Goal: Information Seeking & Learning: Check status

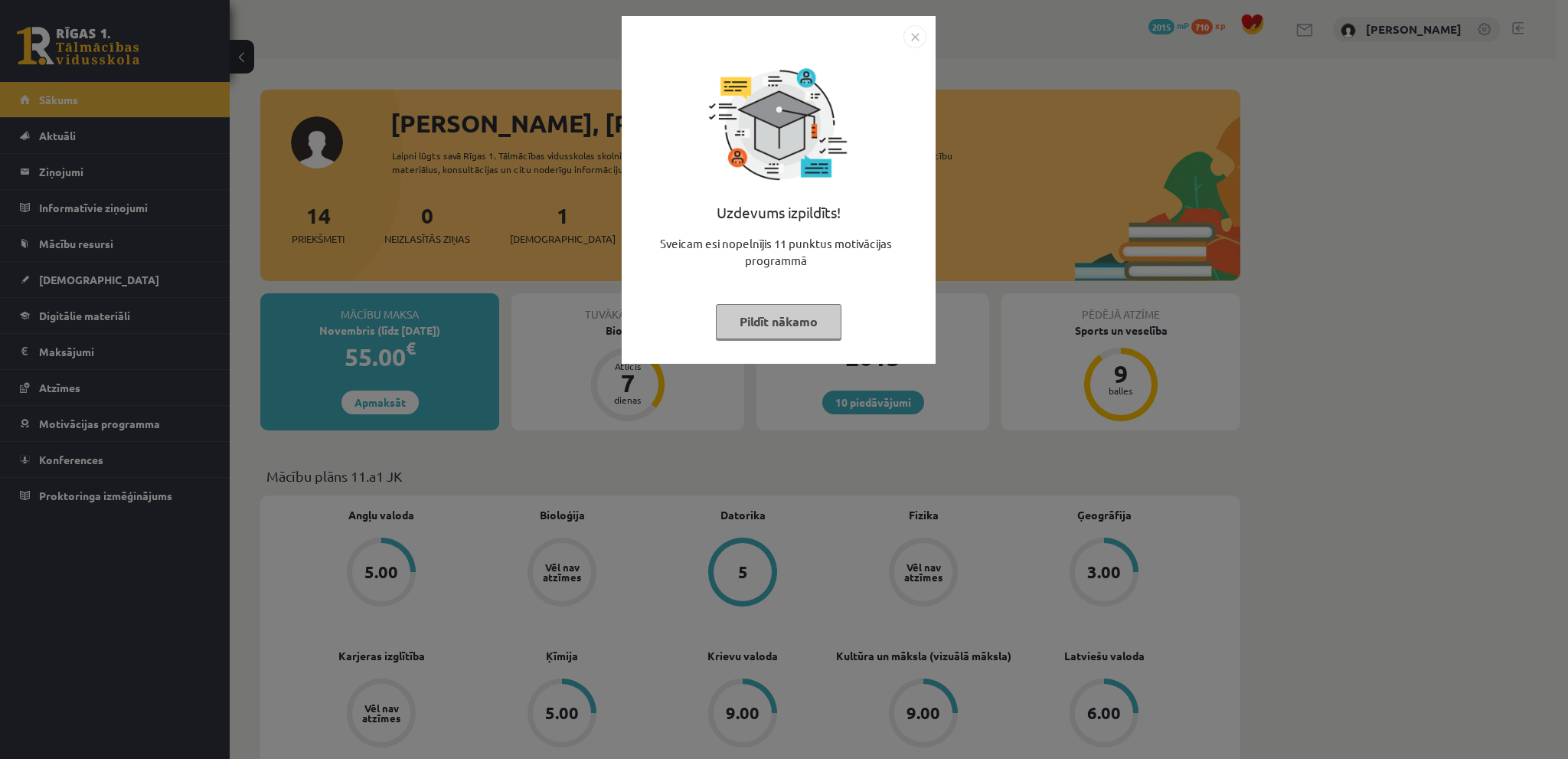
click at [919, 30] on img "Close" at bounding box center [915, 36] width 23 height 23
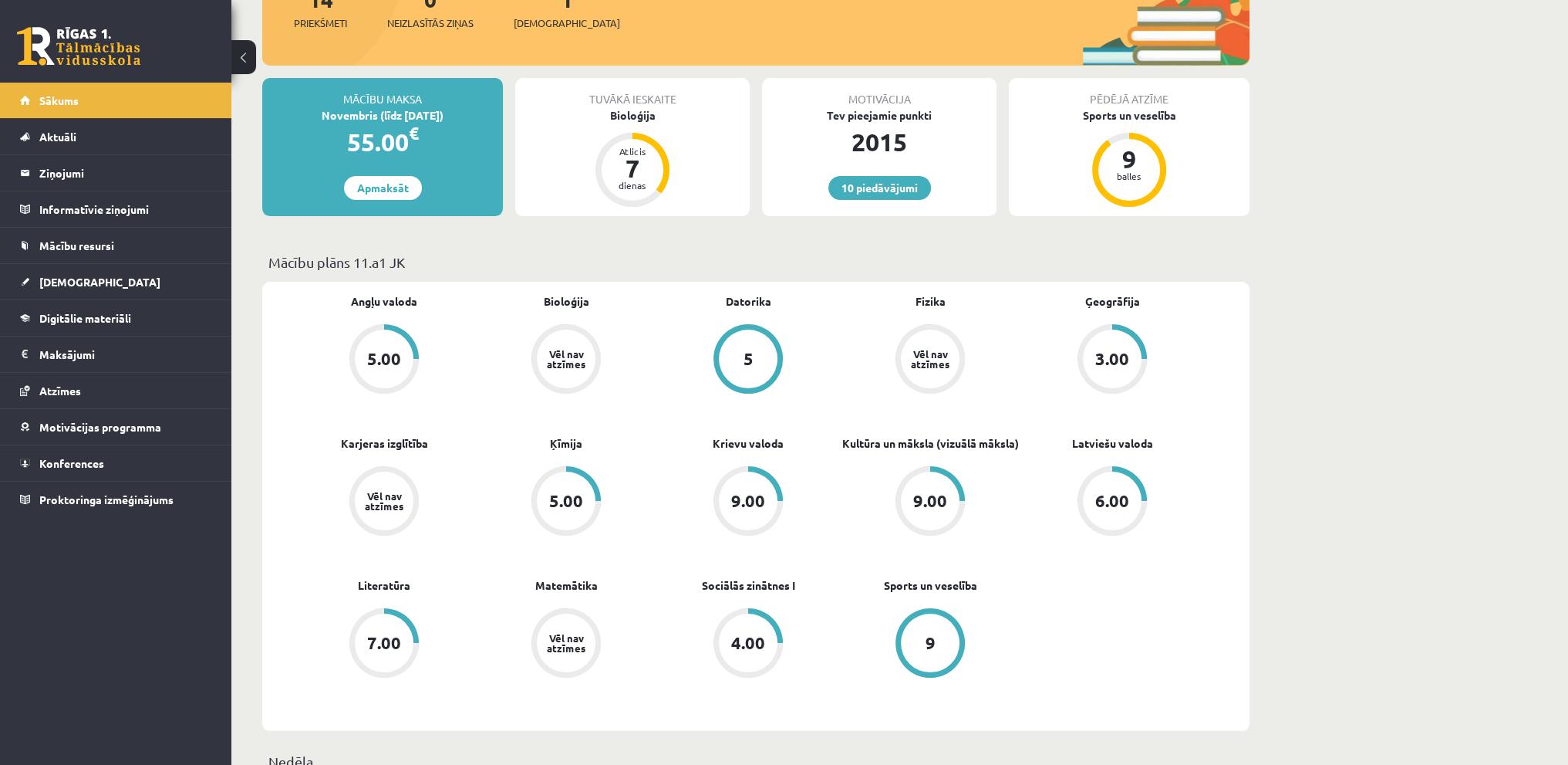
scroll to position [232, 0]
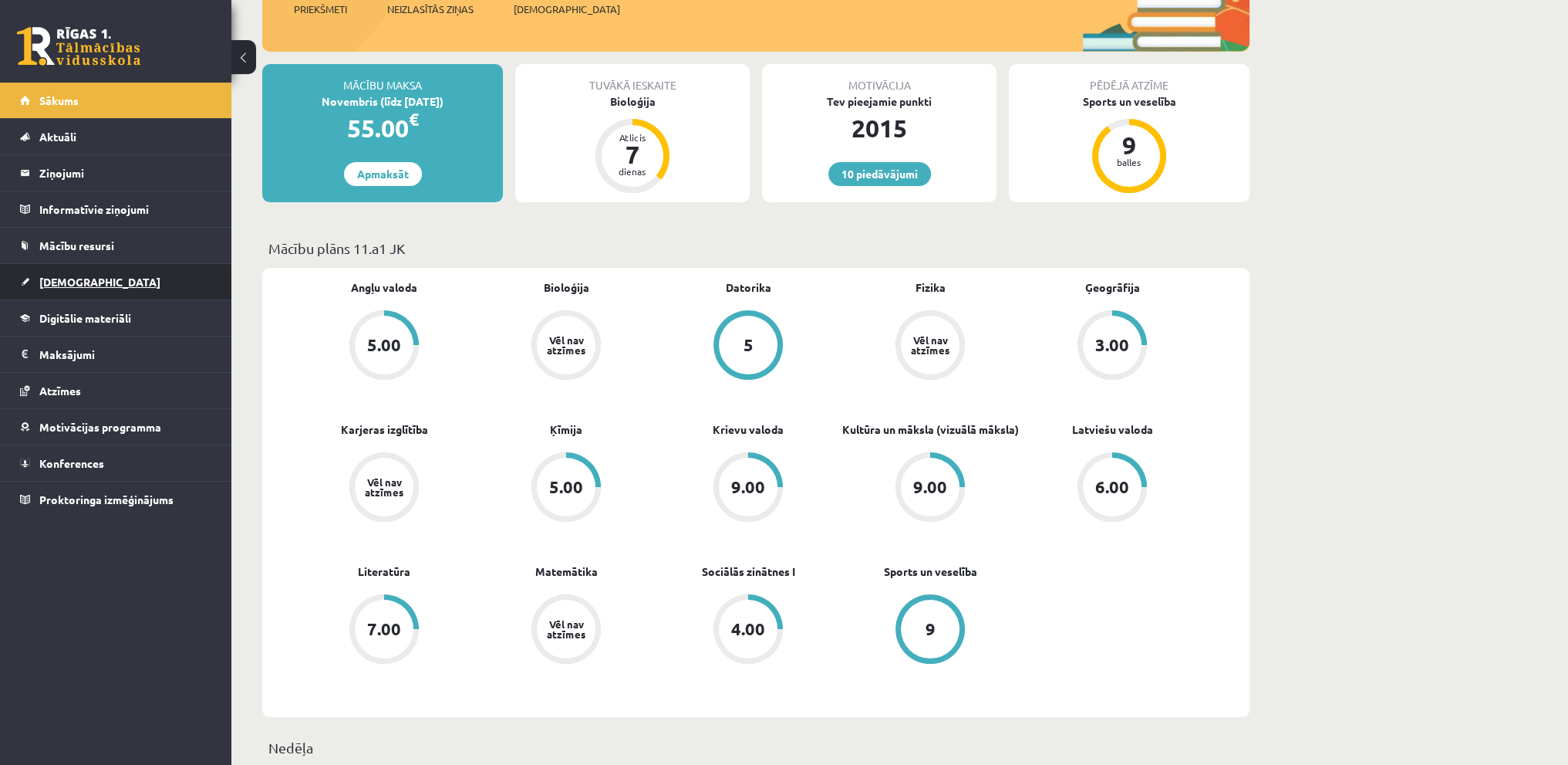
click at [103, 286] on link "[DEMOGRAPHIC_DATA]" at bounding box center [116, 282] width 192 height 36
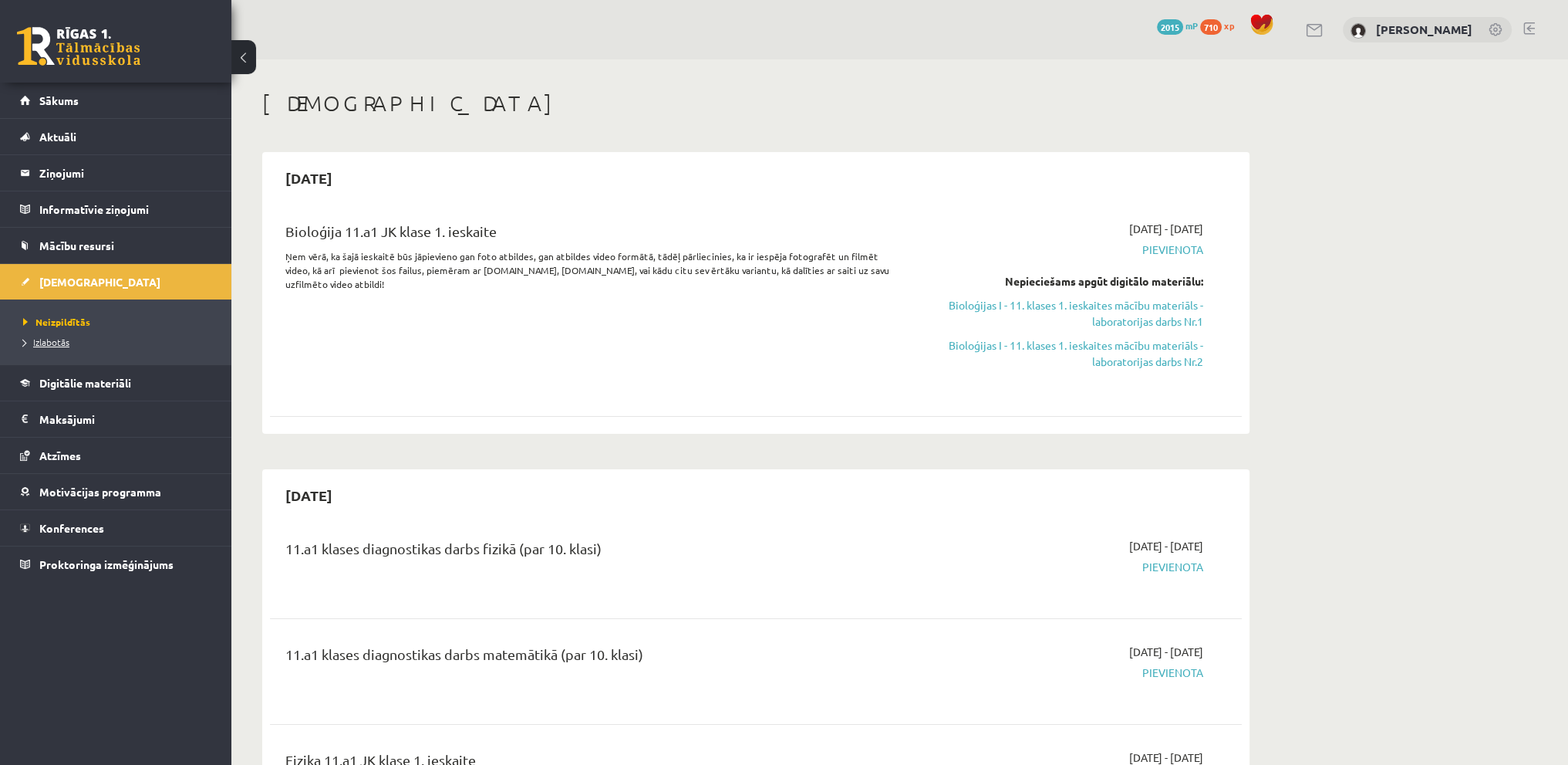
click at [59, 342] on span "Izlabotās" at bounding box center [46, 341] width 46 height 12
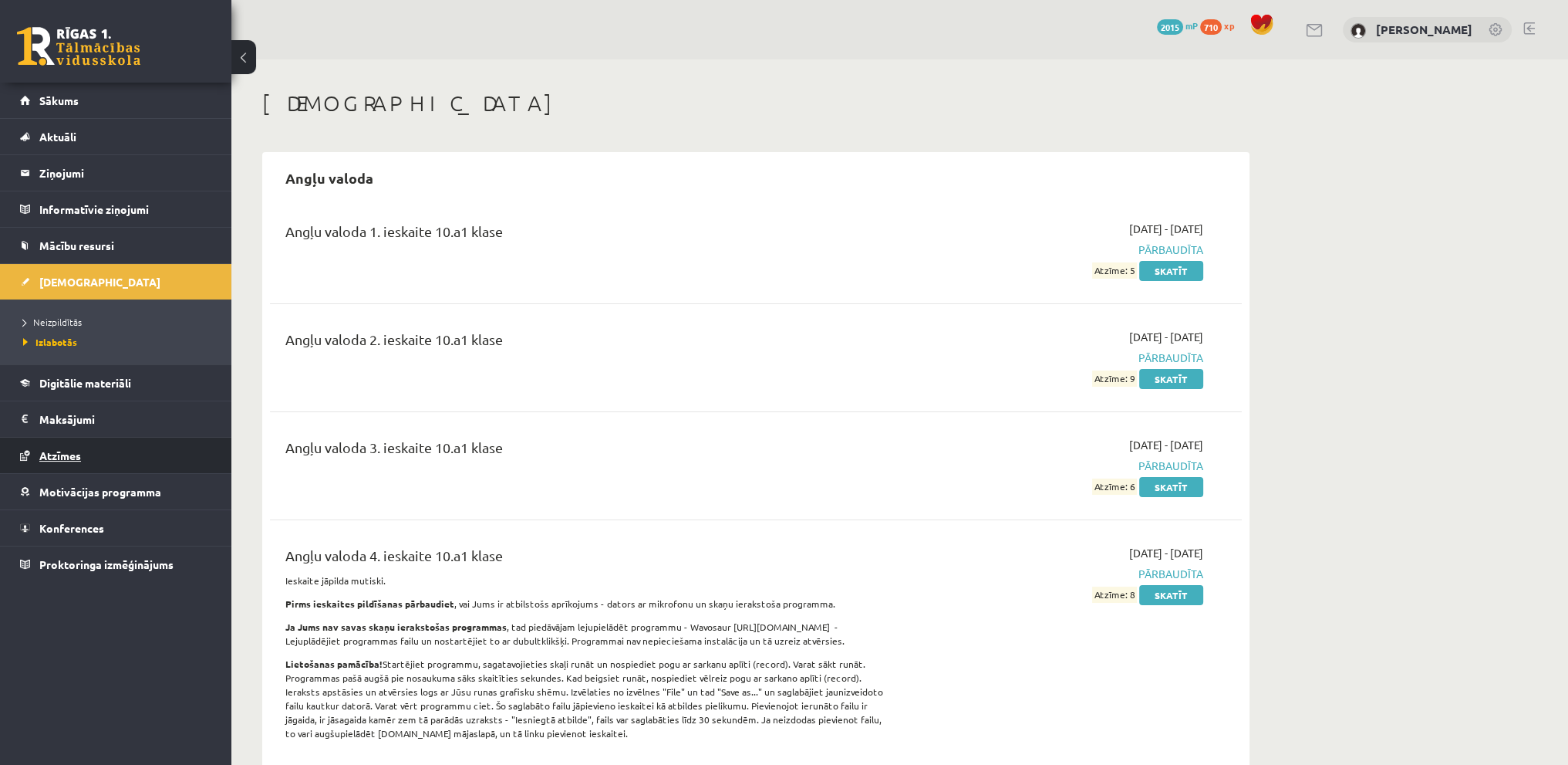
click at [53, 447] on link "Atzīmes" at bounding box center [116, 455] width 192 height 36
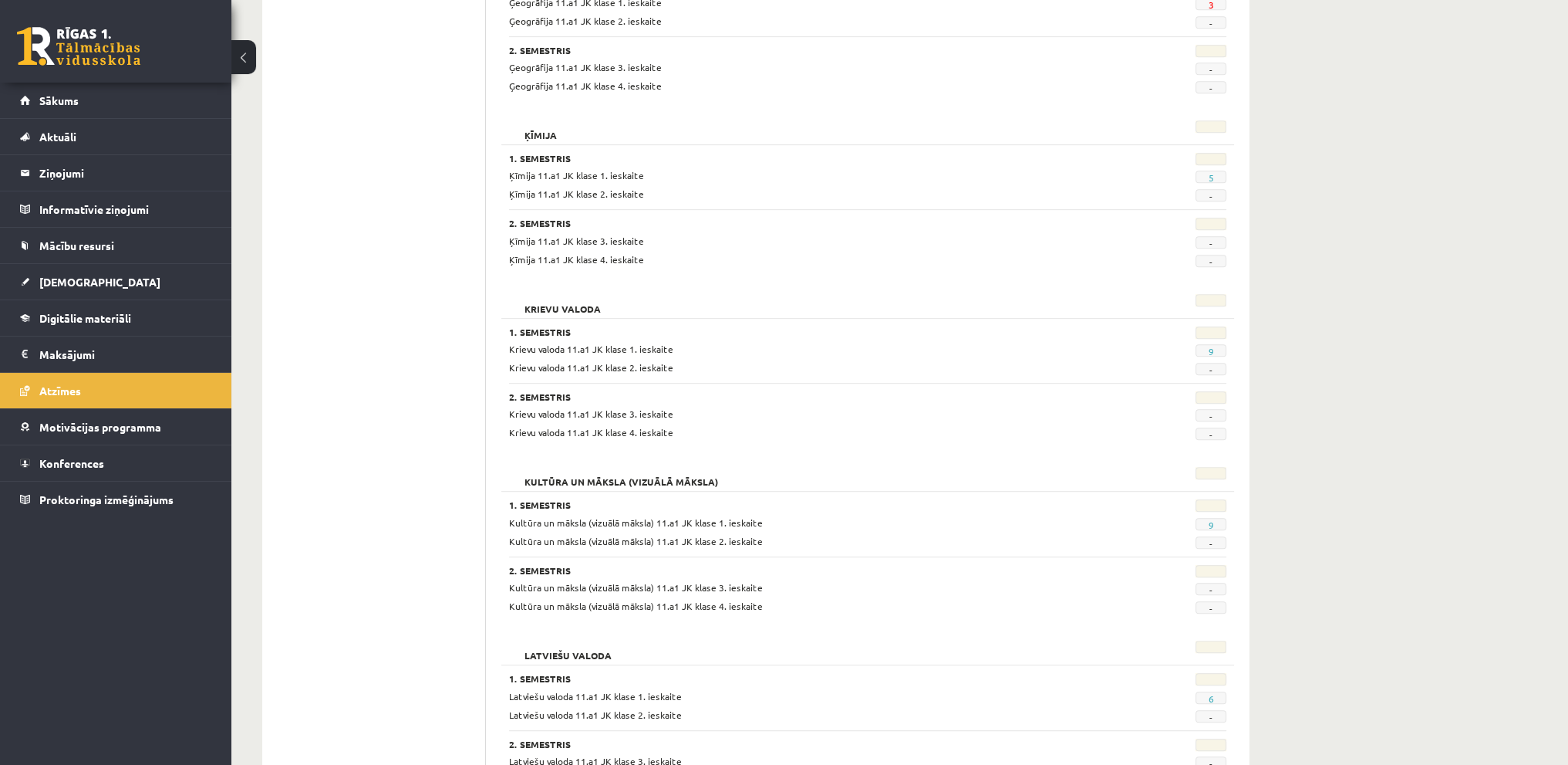
scroll to position [1080, 0]
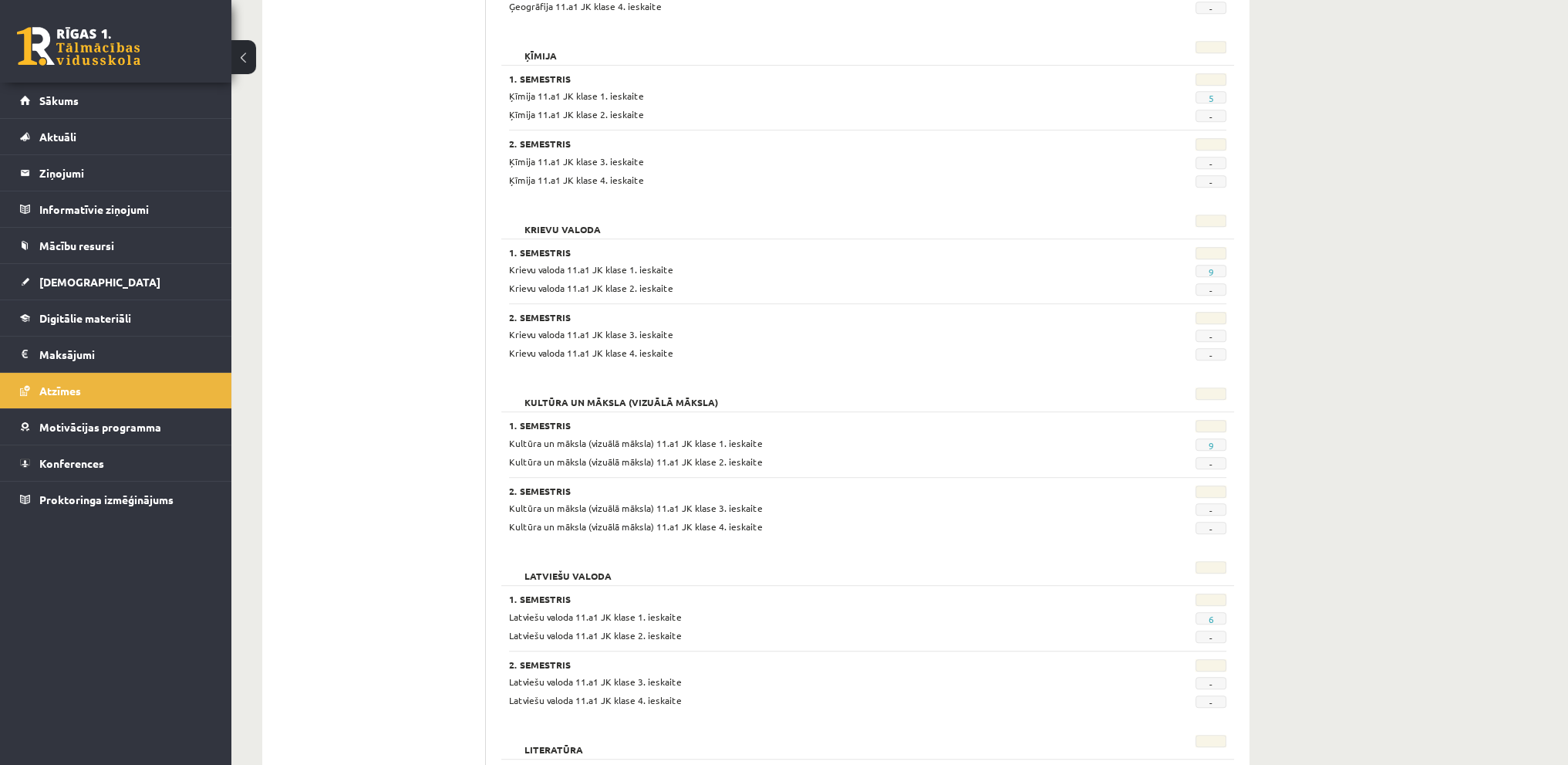
click at [1213, 613] on span "6" at bounding box center [1211, 618] width 31 height 12
click at [1212, 615] on link "6" at bounding box center [1210, 618] width 6 height 12
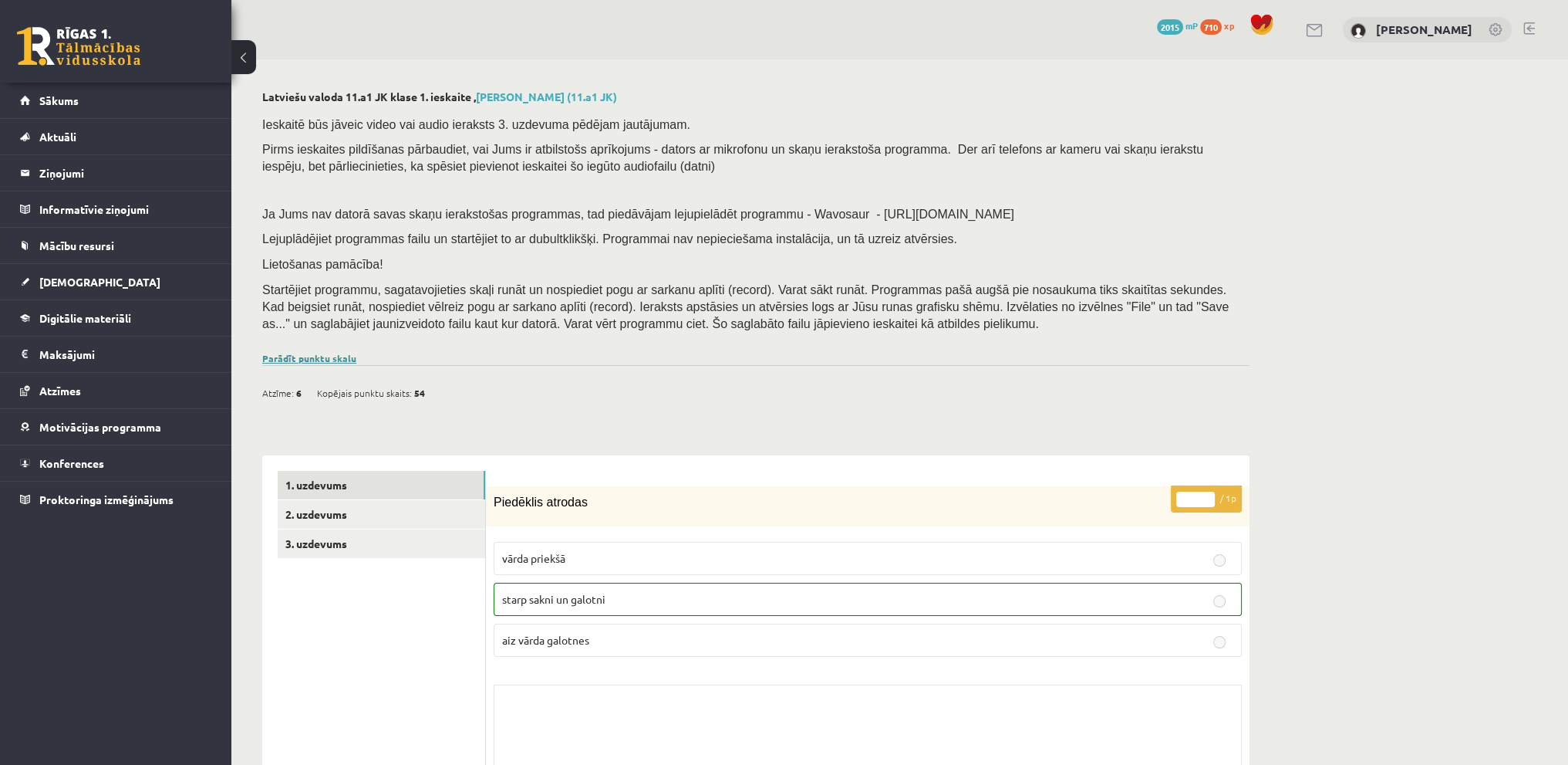
click at [333, 357] on link "Parādīt punktu skalu" at bounding box center [309, 357] width 94 height 12
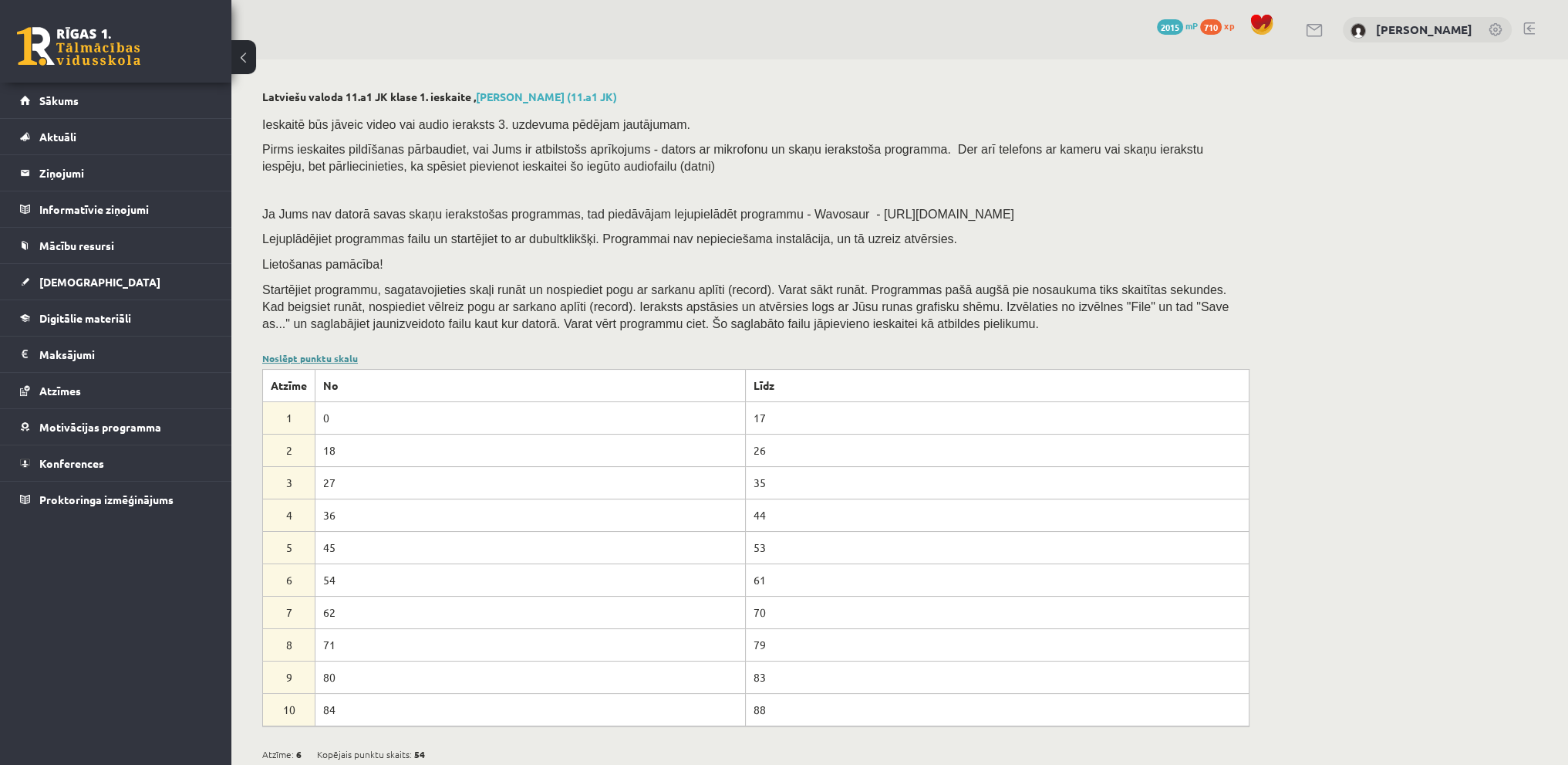
click at [333, 357] on link "Noslēpt punktu skalu" at bounding box center [310, 357] width 96 height 12
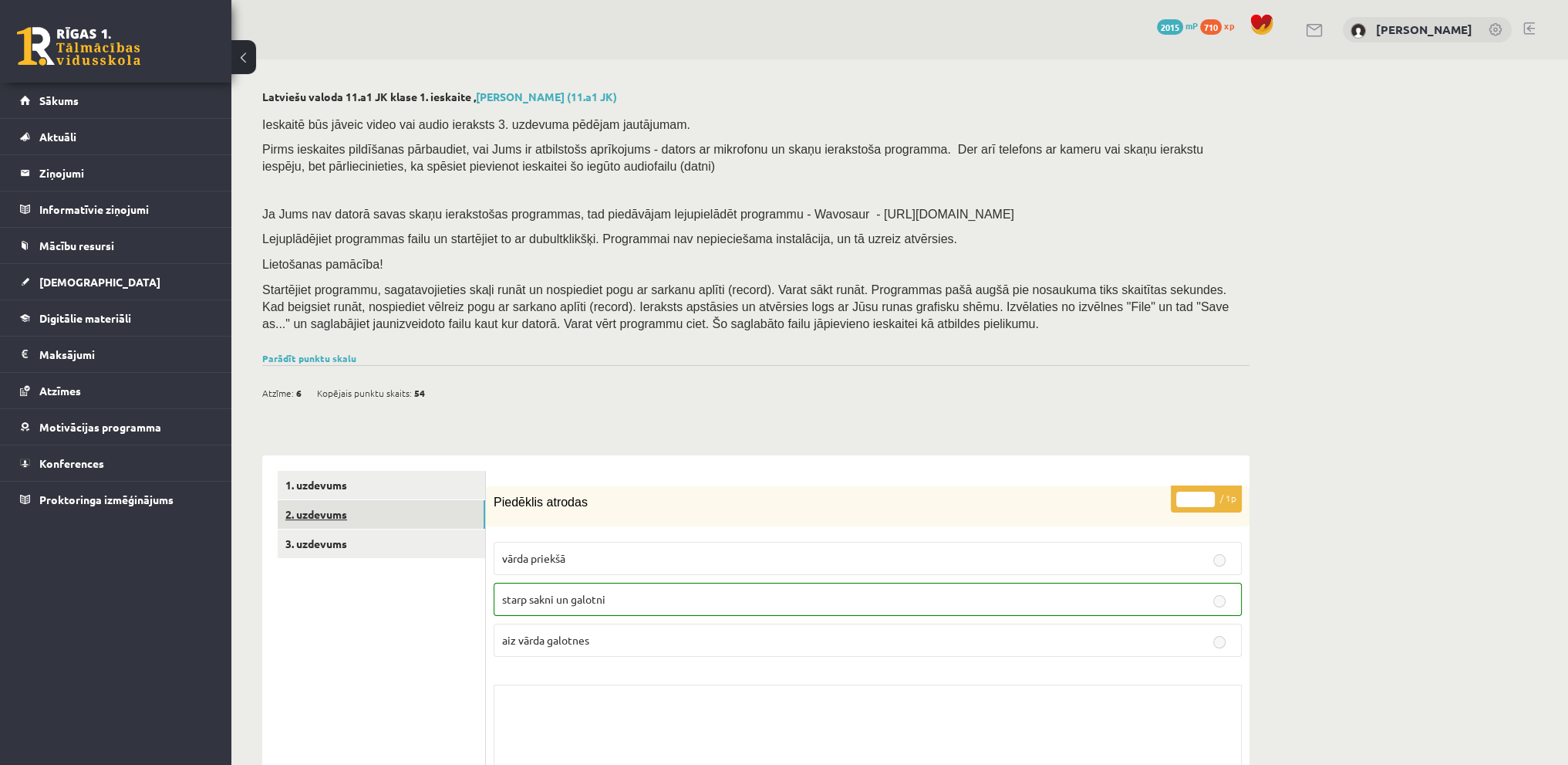
click at [416, 516] on link "2. uzdevums" at bounding box center [381, 514] width 207 height 28
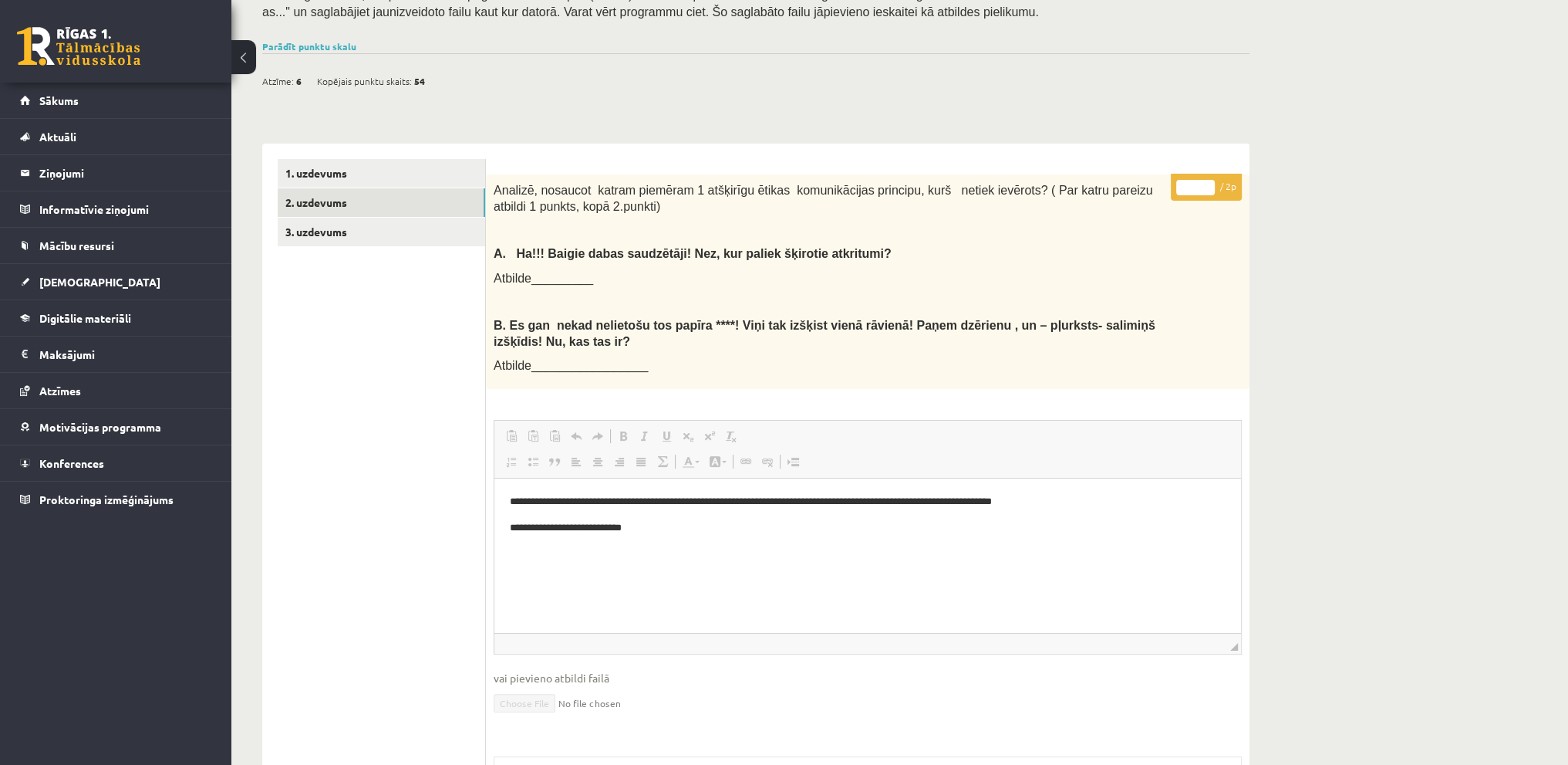
scroll to position [279, 0]
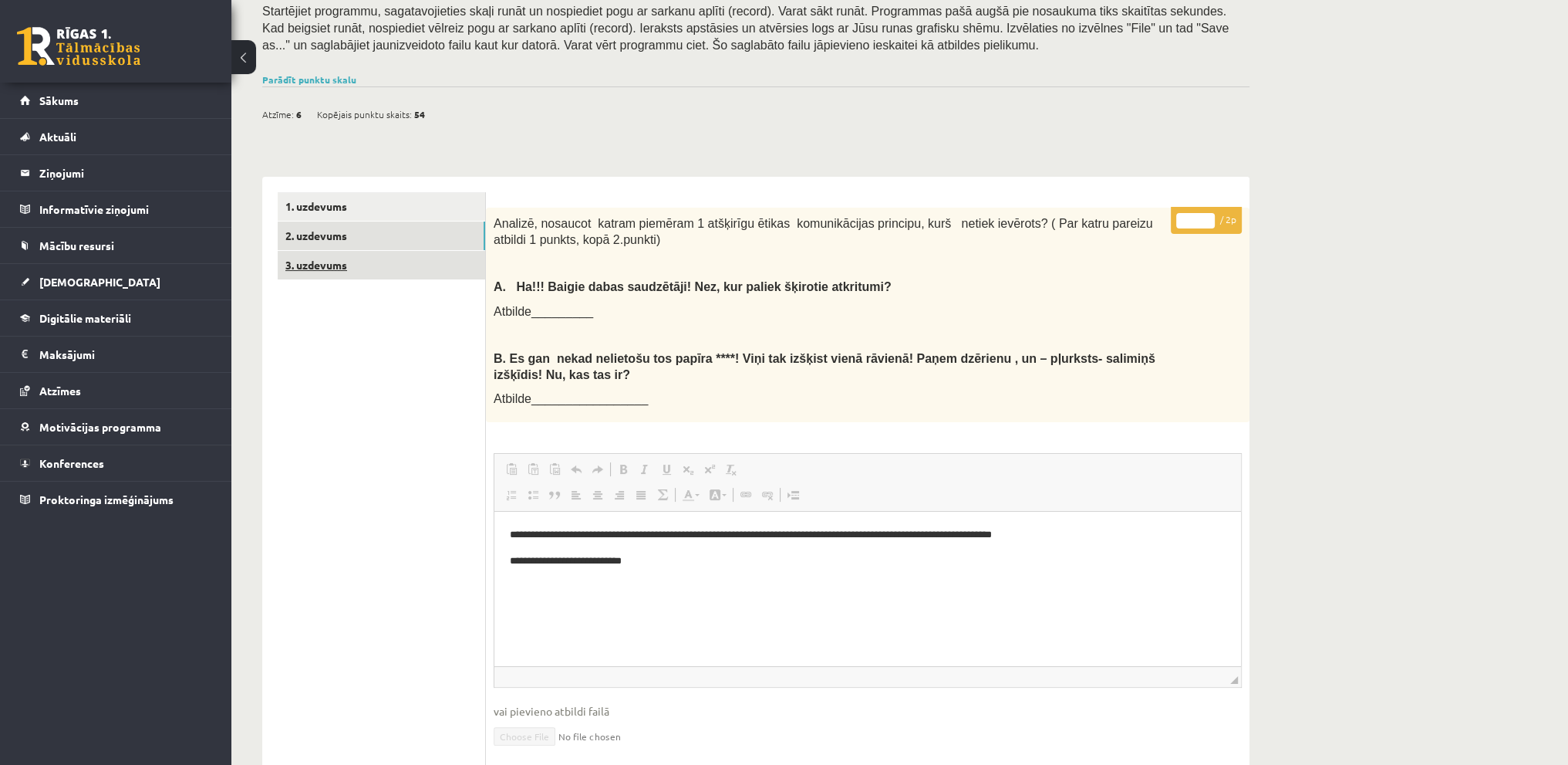
click at [354, 259] on link "3. uzdevums" at bounding box center [381, 265] width 207 height 28
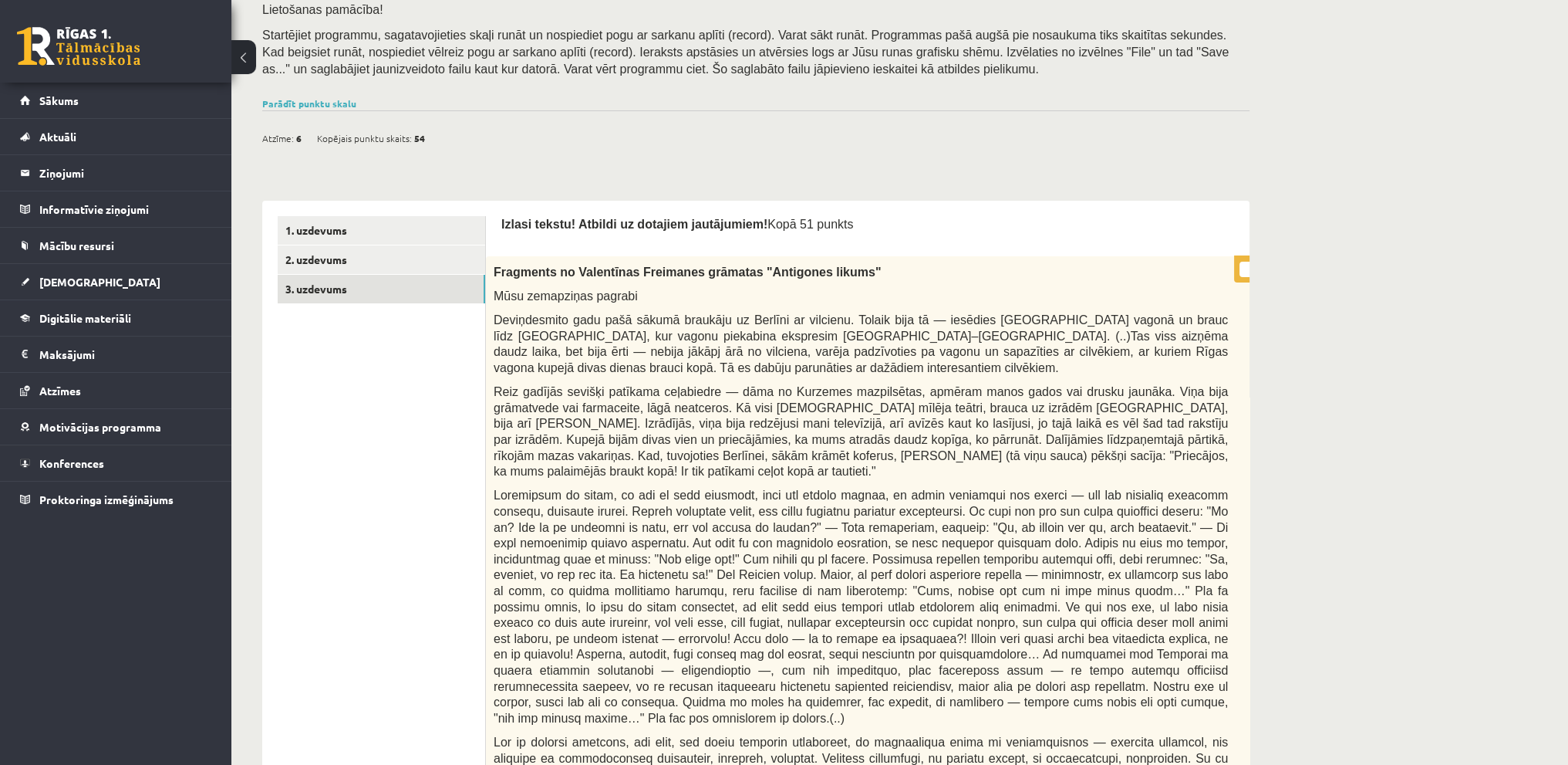
scroll to position [0, 0]
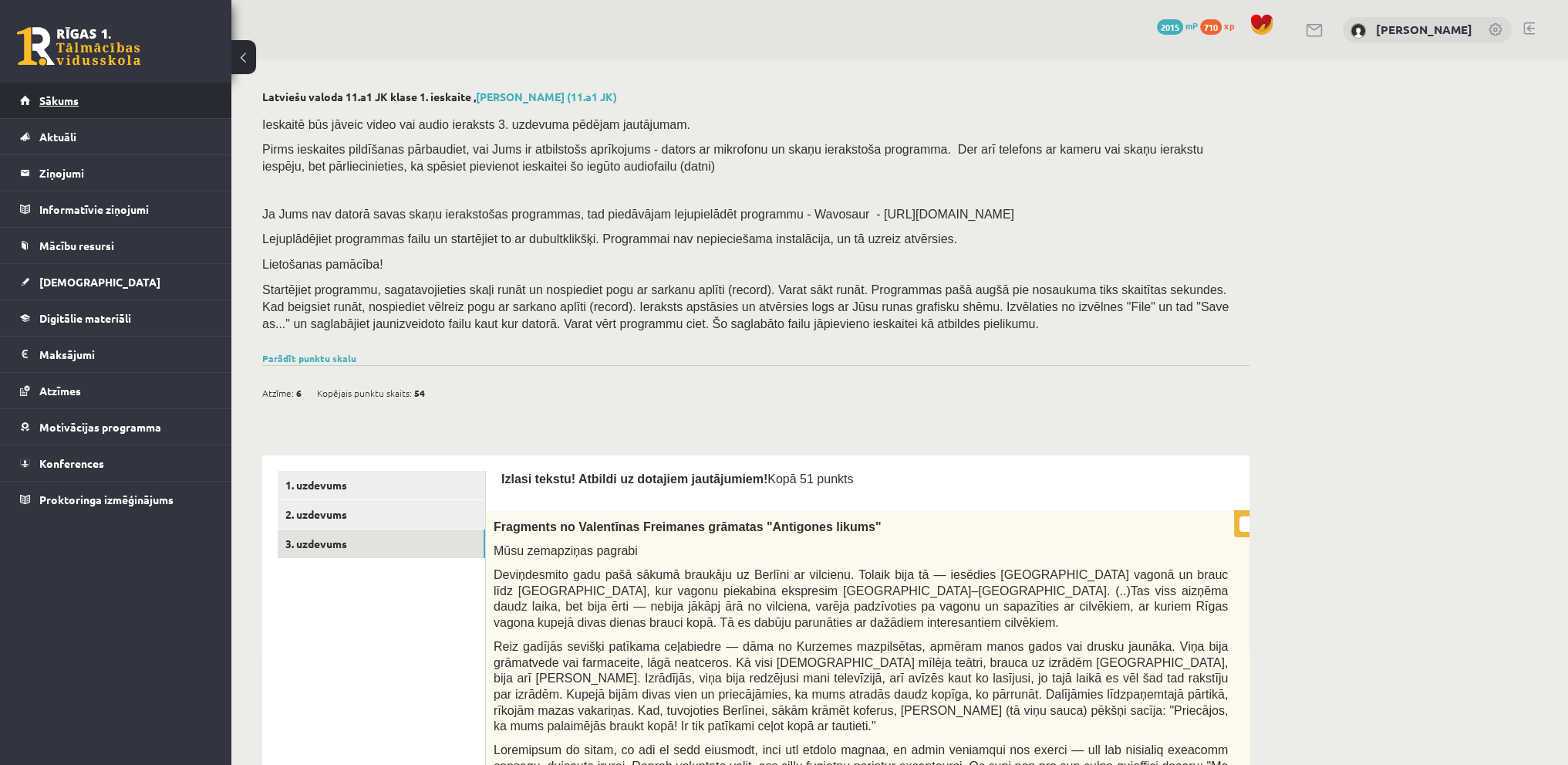
click at [113, 99] on link "Sākums" at bounding box center [116, 100] width 192 height 36
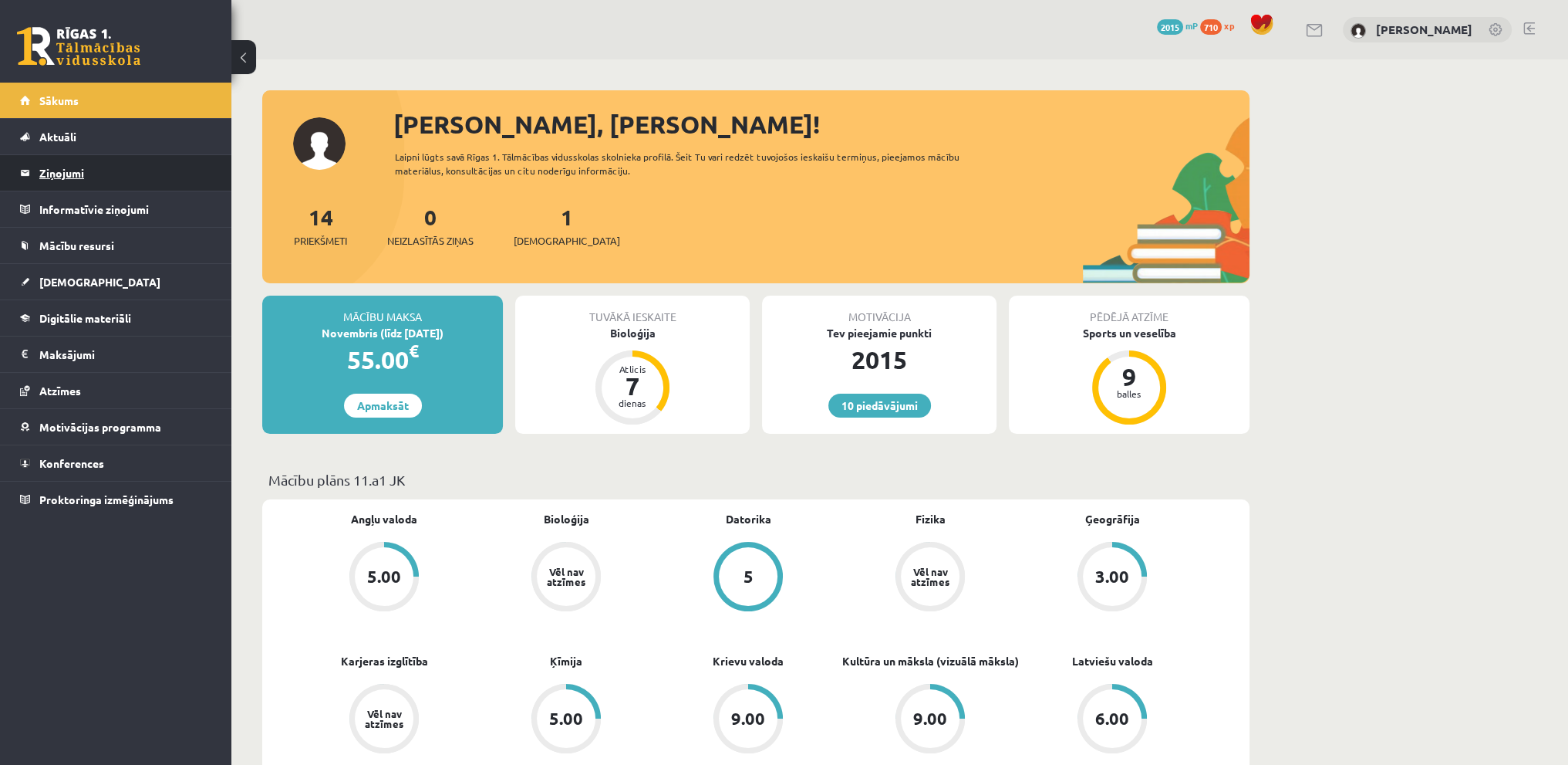
click at [102, 184] on legend "Ziņojumi 0" at bounding box center [126, 173] width 173 height 36
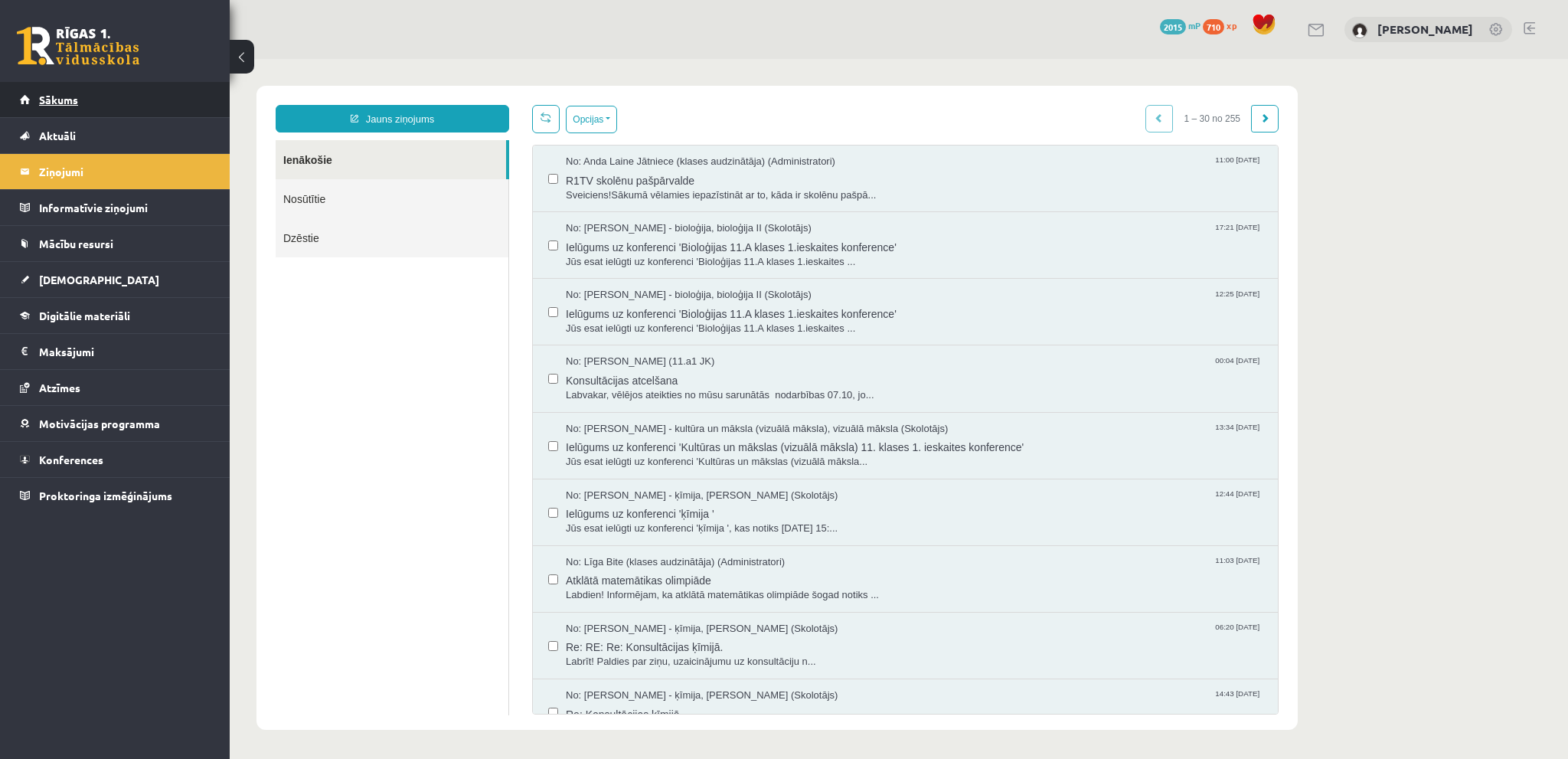
click at [74, 101] on span "Sākums" at bounding box center [59, 99] width 39 height 14
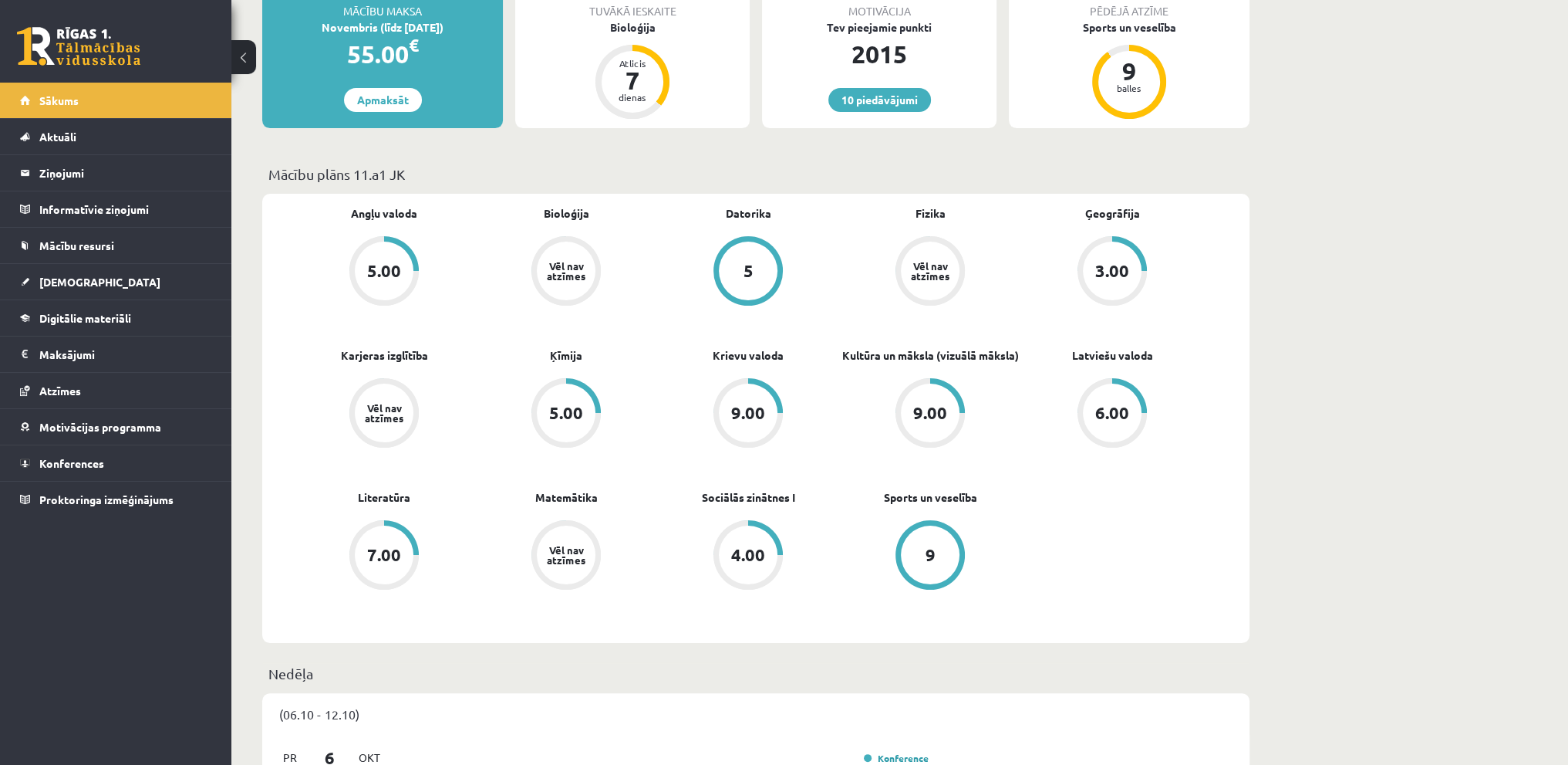
scroll to position [309, 0]
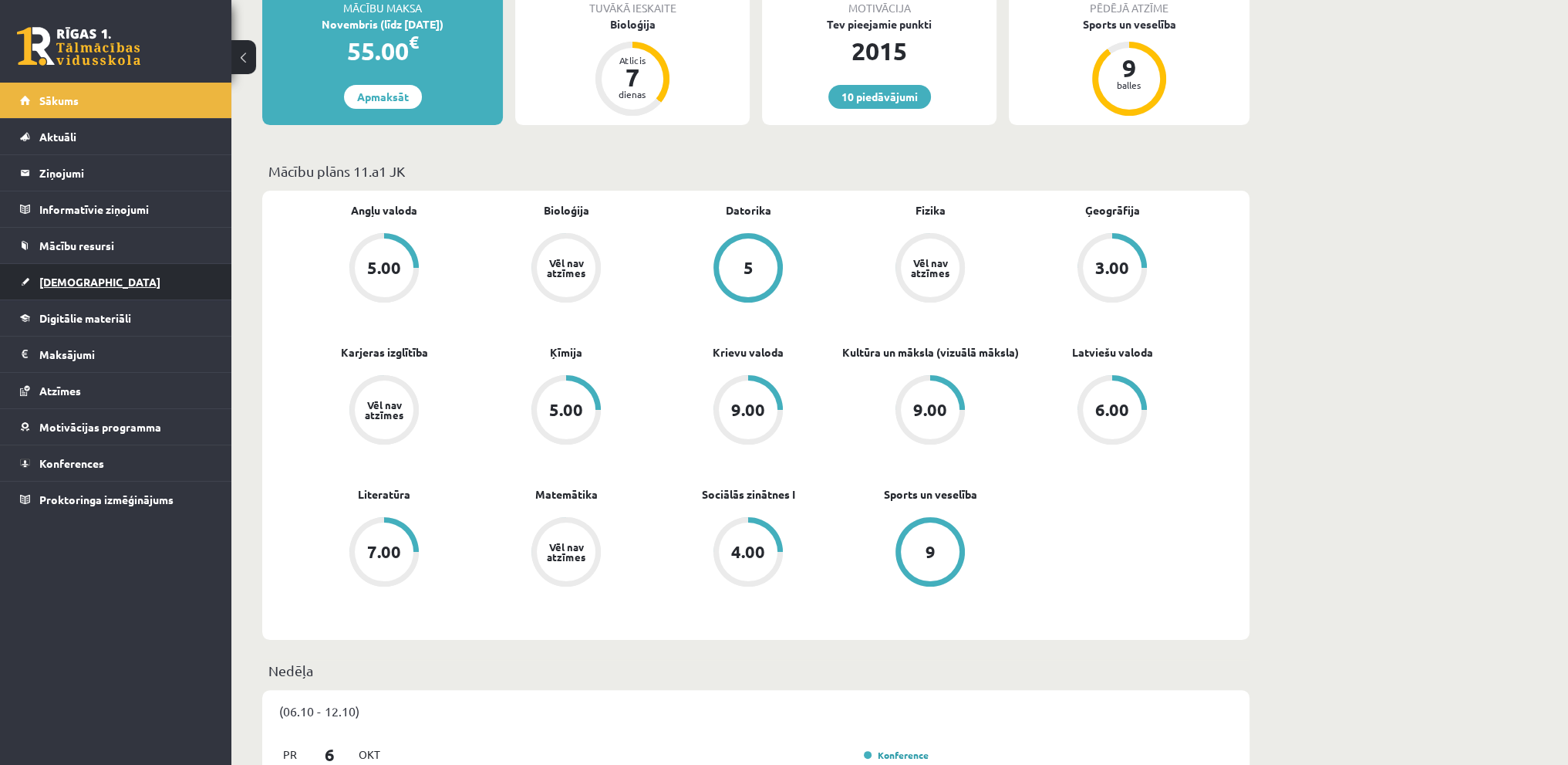
click at [65, 294] on link "[DEMOGRAPHIC_DATA]" at bounding box center [116, 282] width 192 height 36
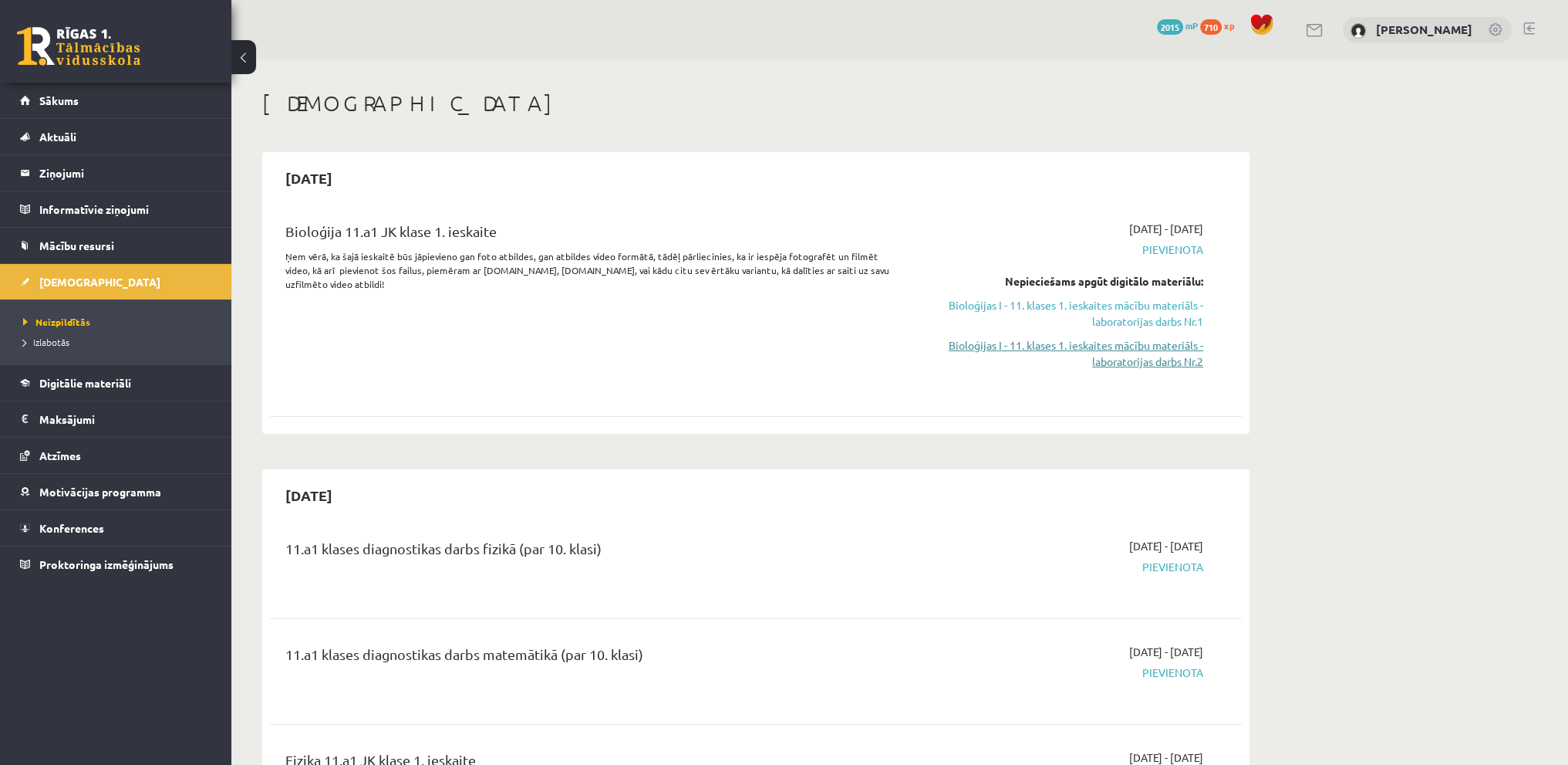
click at [1142, 360] on link "Bioloģijas I - 11. klases 1. ieskaites mācību materiāls - laboratorijas darbs N…" at bounding box center [1058, 353] width 291 height 32
click at [1521, 32] on div "10 Dāvanas 2015 mP 710 xp Viktorija Bērziņa" at bounding box center [900, 29] width 1336 height 59
click at [1531, 32] on link at bounding box center [1529, 28] width 11 height 12
